Goal: Task Accomplishment & Management: Manage account settings

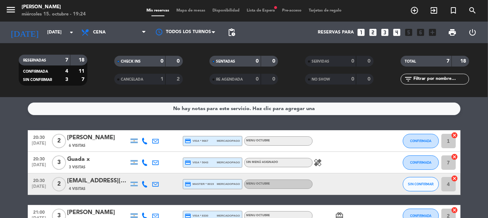
click at [0, 151] on bookings-row "20:30 [DATE] 2 [PERSON_NAME] 6 Visitas credit_card visa * 9667 mercadopago MENU…" at bounding box center [244, 217] width 488 height 172
click at [315, 160] on icon "healing" at bounding box center [318, 163] width 9 height 9
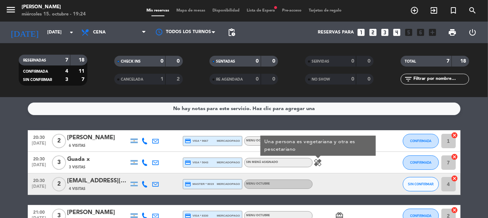
click at [350, 169] on div "healing Una persona es vegetariana y otra es pescetariano" at bounding box center [345, 162] width 65 height 21
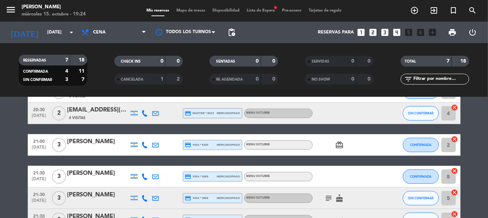
scroll to position [85, 0]
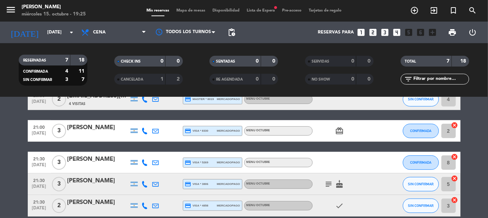
click at [327, 185] on icon "subject" at bounding box center [328, 184] width 9 height 9
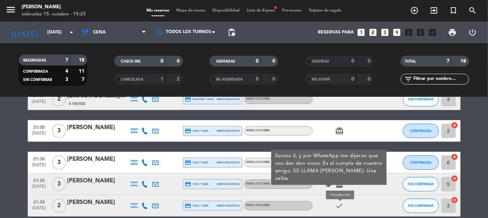
click at [340, 205] on icon "check" at bounding box center [339, 206] width 9 height 9
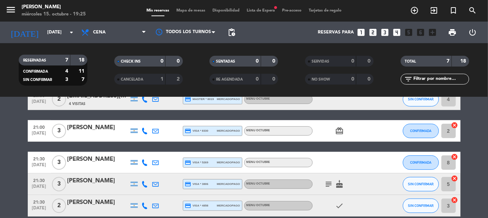
click at [338, 134] on icon "card_giftcard" at bounding box center [339, 131] width 9 height 9
click at [335, 141] on div "card_giftcard SOLO UN REGALO" at bounding box center [345, 130] width 65 height 21
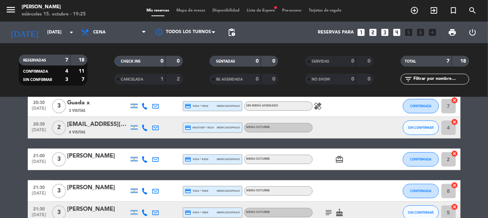
scroll to position [71, 0]
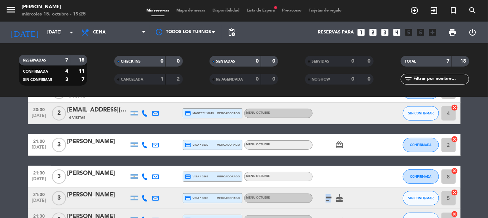
drag, startPoint x: 322, startPoint y: 202, endPoint x: 328, endPoint y: 201, distance: 6.5
click at [328, 201] on div "subject cake" at bounding box center [345, 198] width 65 height 21
click at [328, 201] on icon "subject" at bounding box center [328, 198] width 9 height 9
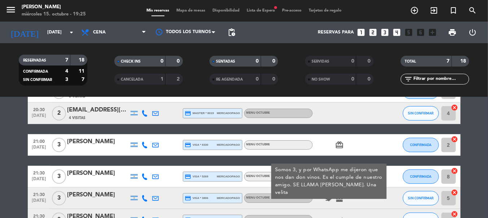
click at [313, 153] on div "card_giftcard" at bounding box center [345, 144] width 65 height 21
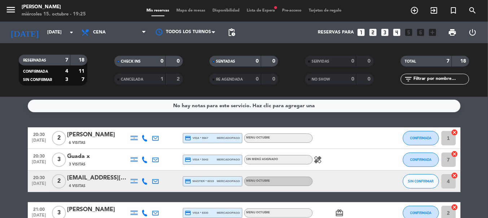
scroll to position [0, 0]
